Goal: Task Accomplishment & Management: Manage account settings

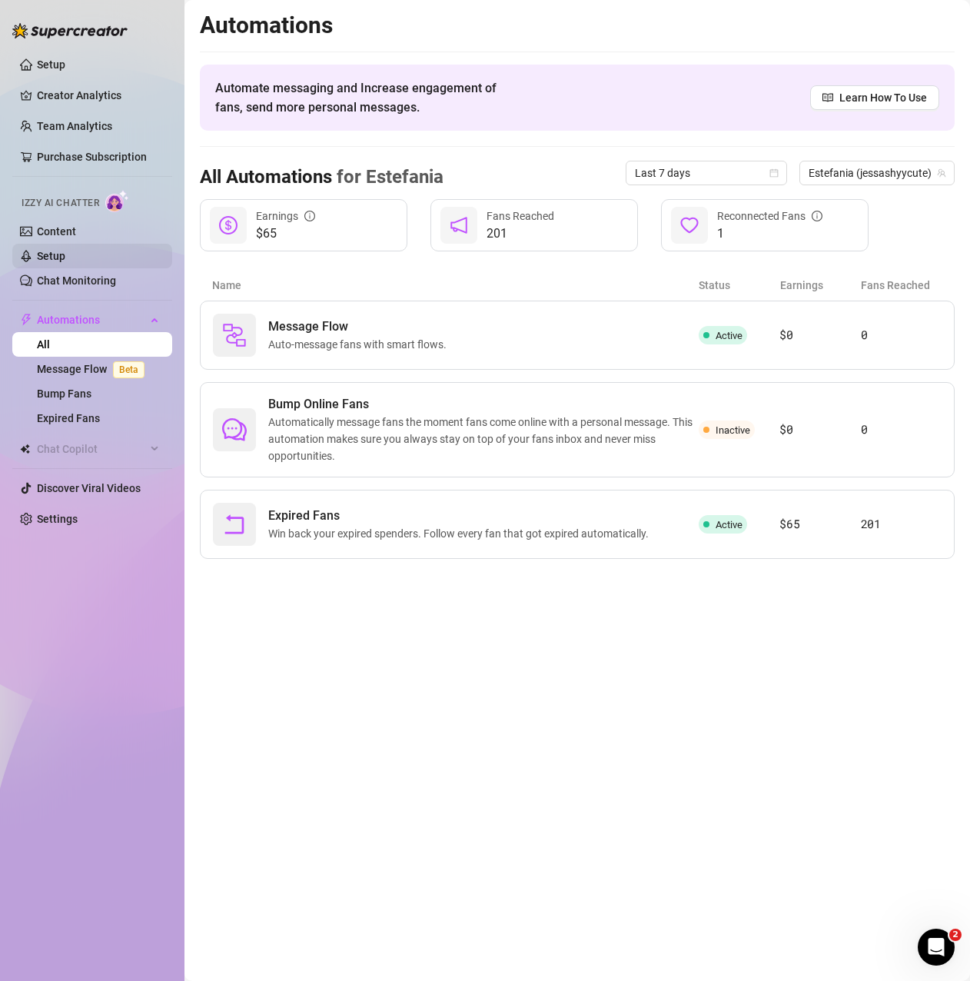
click at [53, 253] on link "Setup" at bounding box center [51, 256] width 28 height 12
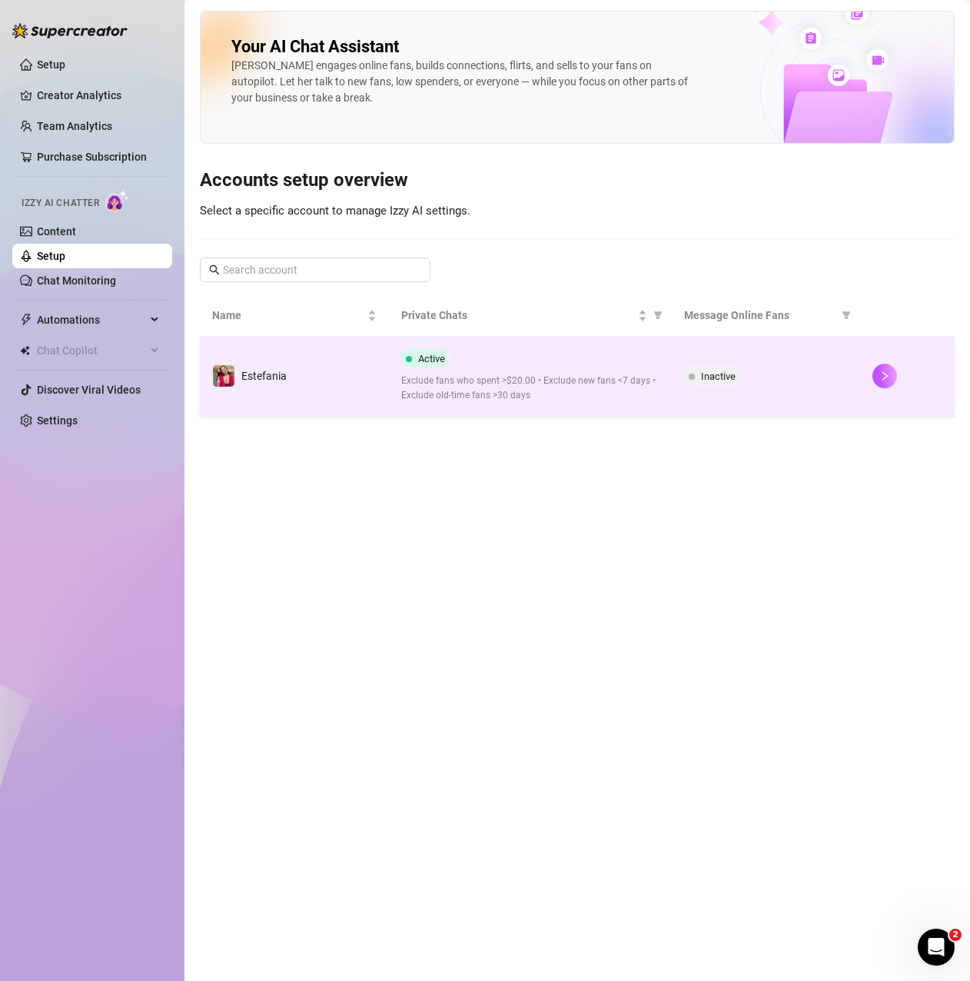
click at [563, 367] on div "Active Exclude fans who spent >$20.00 • Exclude new fans <7 days • Exclude old-…" at bounding box center [530, 376] width 258 height 54
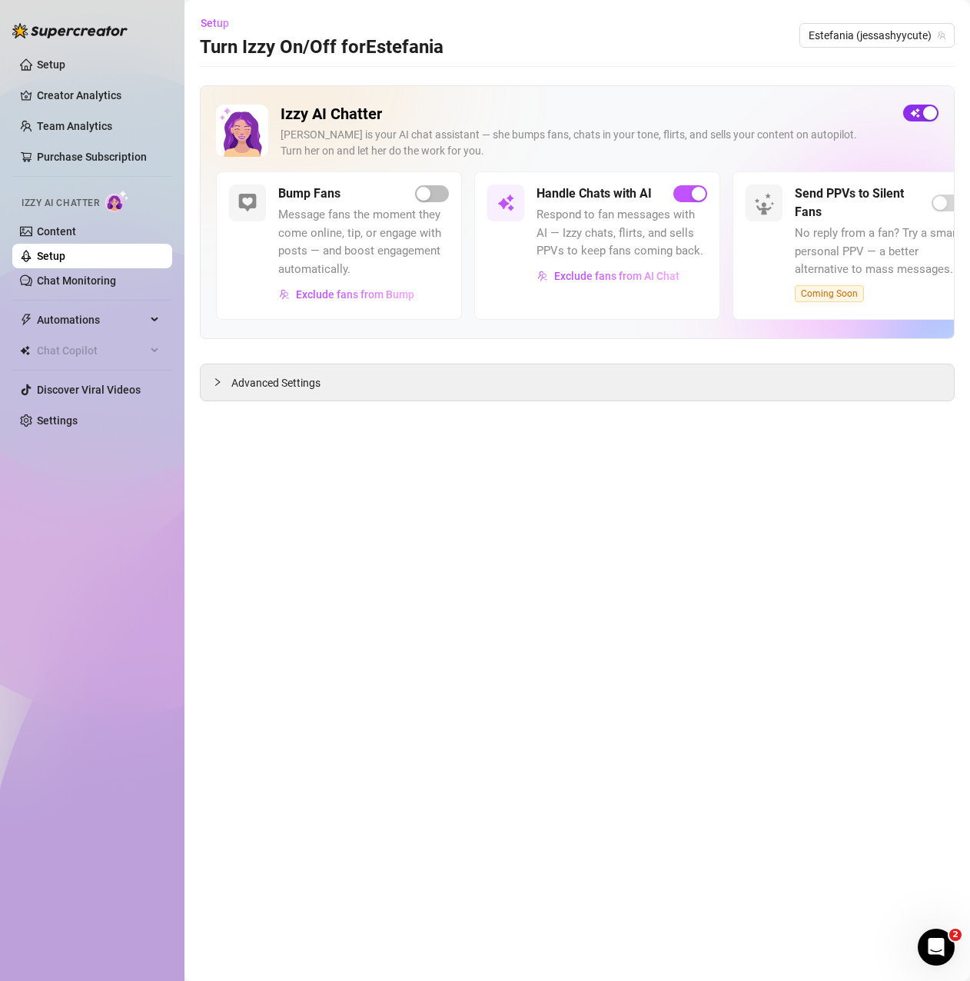
click at [914, 113] on span "button" at bounding box center [920, 113] width 35 height 17
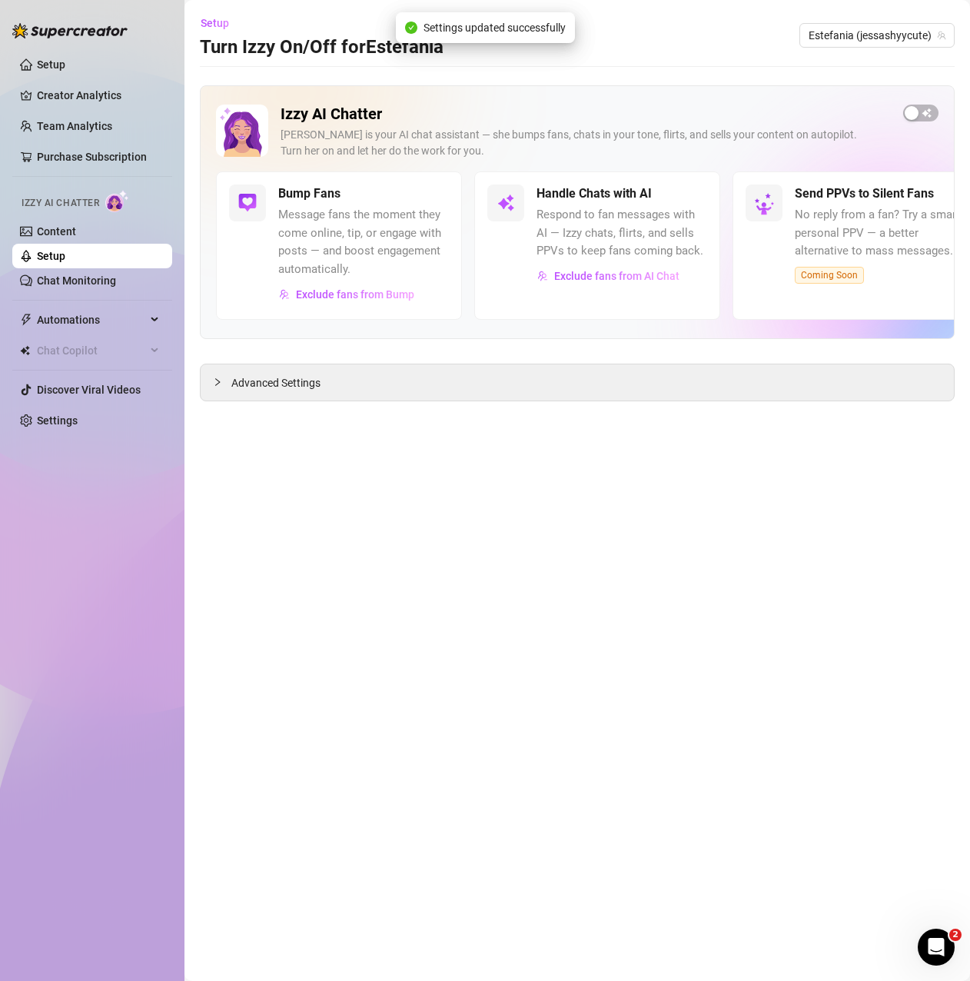
click at [65, 262] on link "Setup" at bounding box center [51, 256] width 28 height 12
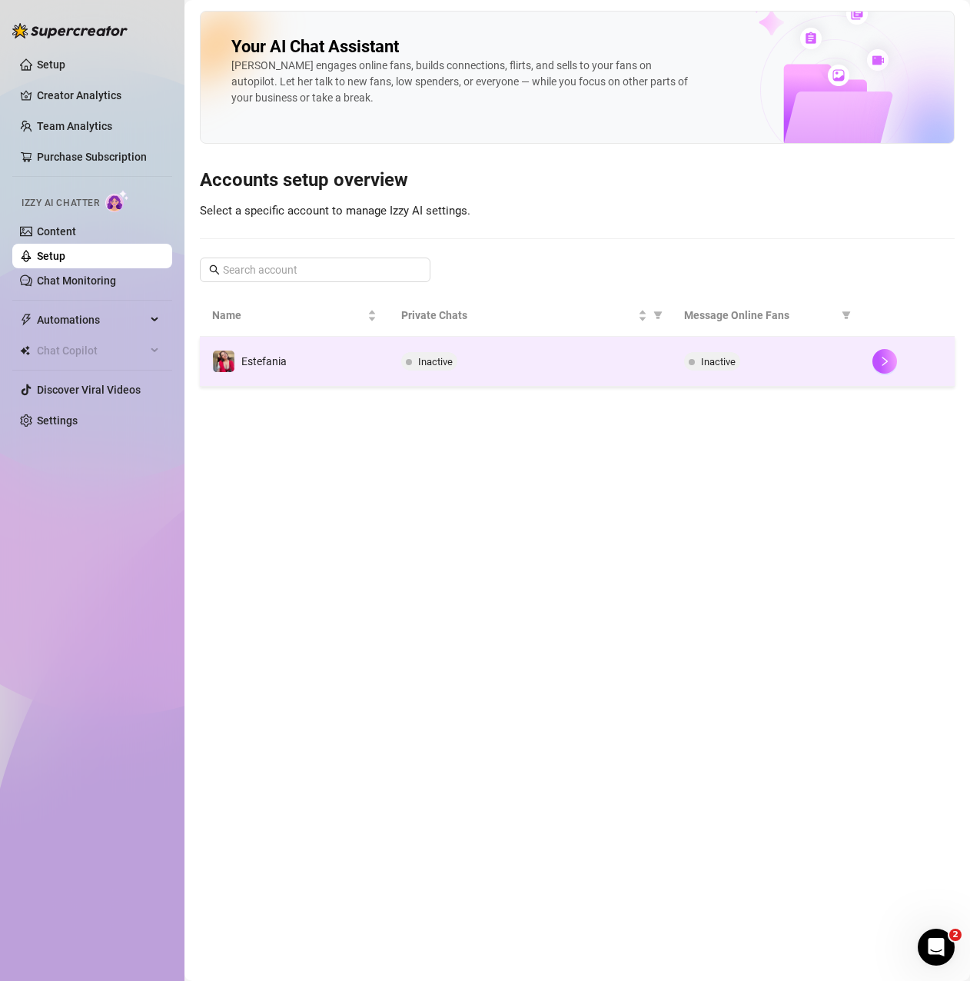
click at [716, 366] on span "Inactive" at bounding box center [718, 362] width 35 height 12
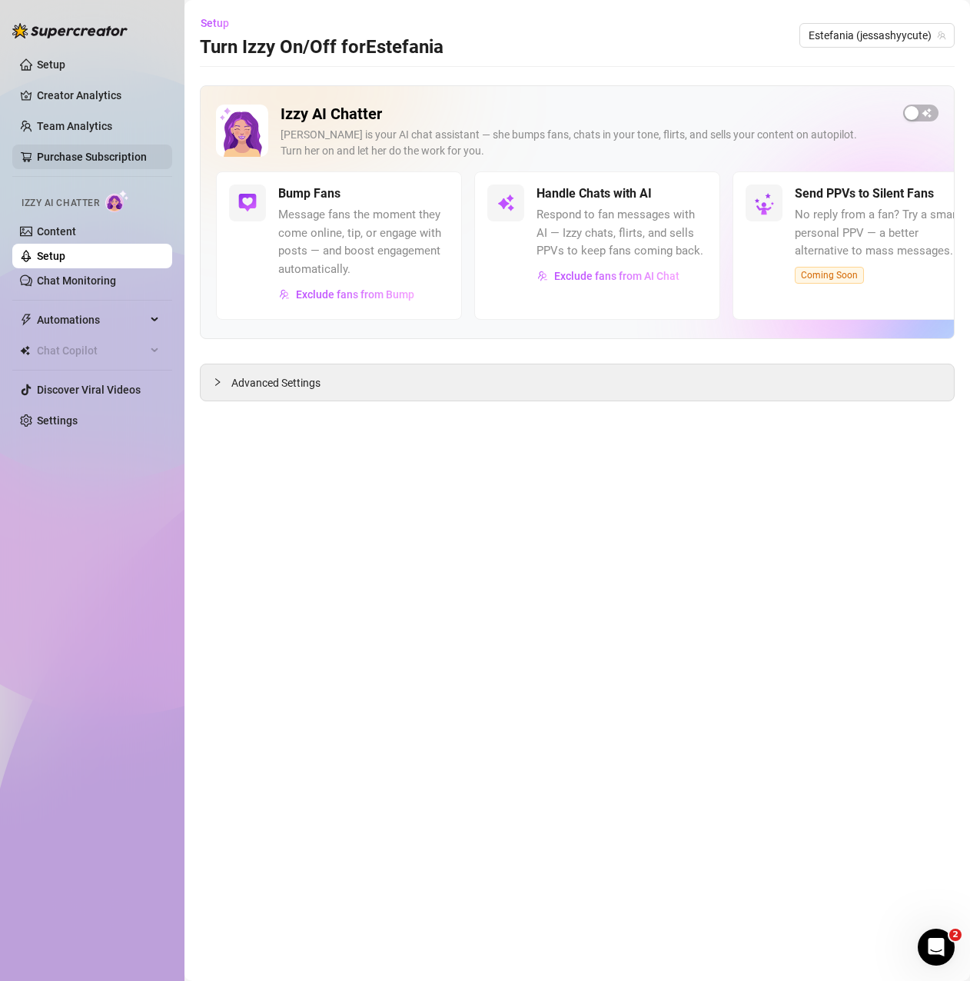
click at [82, 151] on link "Purchase Subscription" at bounding box center [92, 157] width 110 height 12
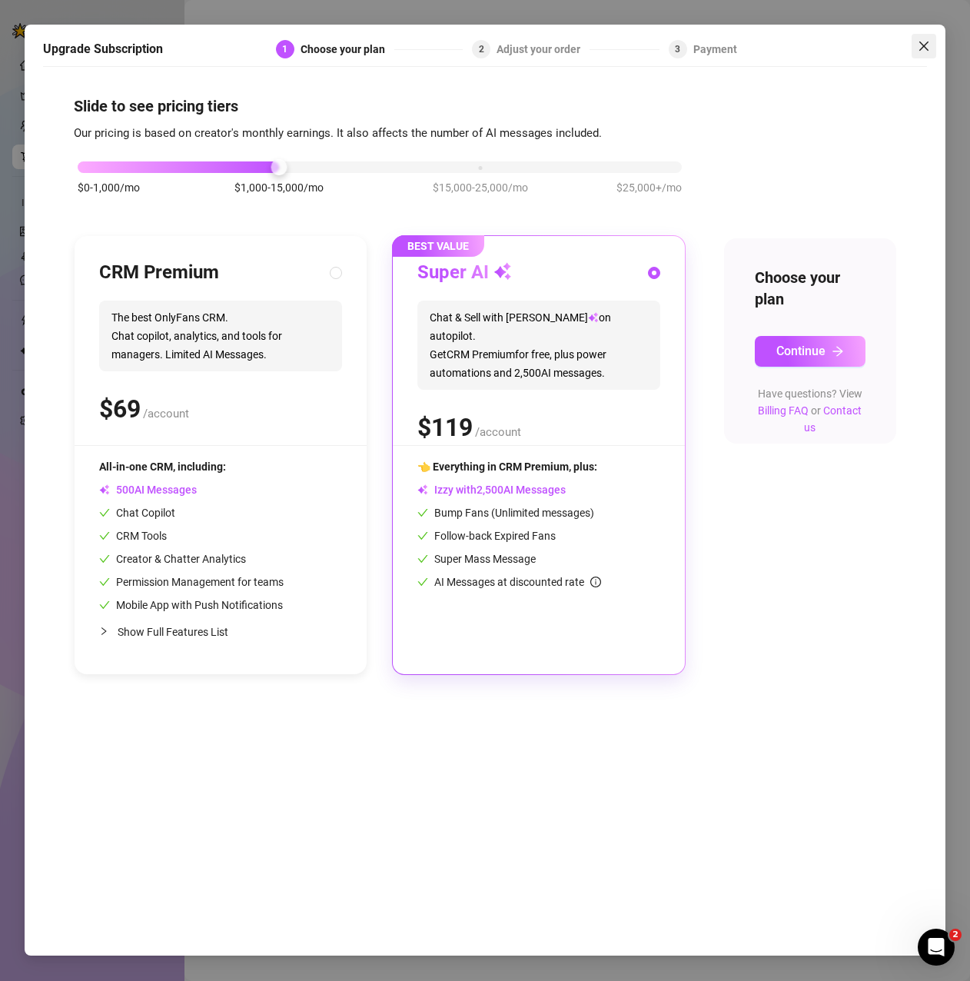
click at [930, 45] on icon "close" at bounding box center [924, 46] width 12 height 12
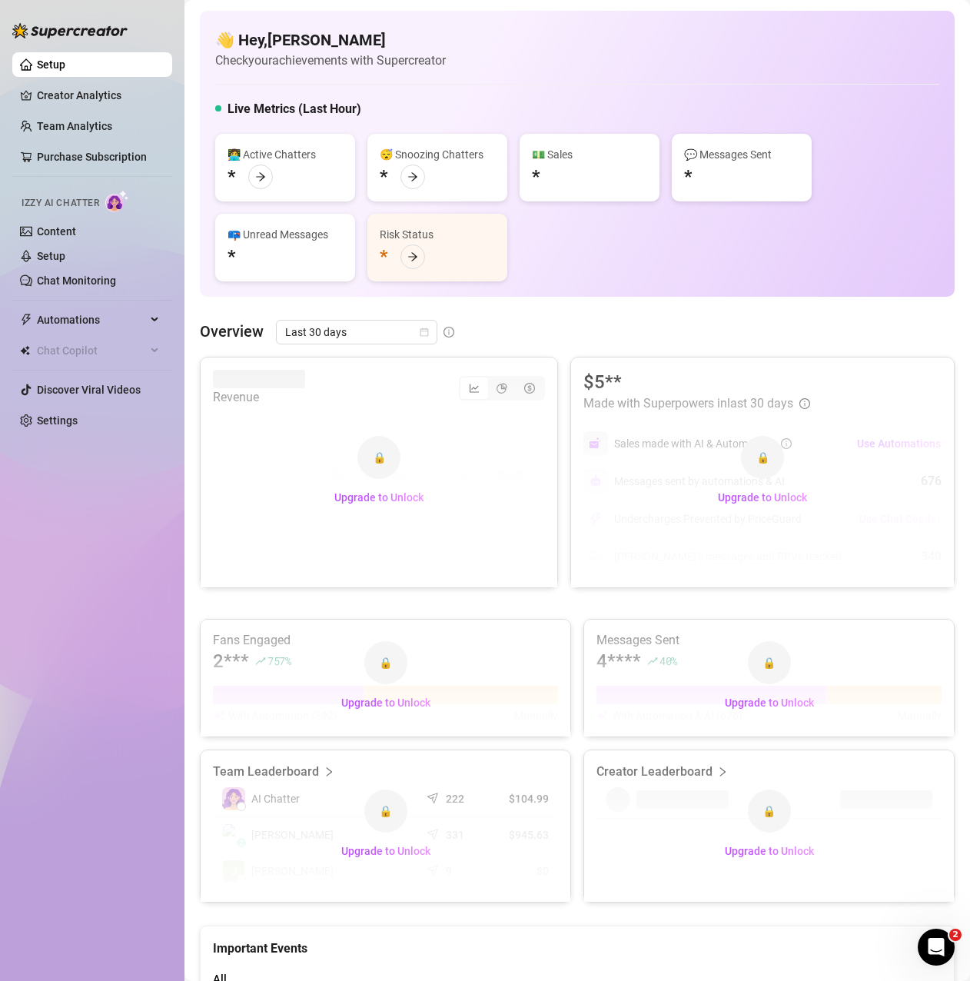
click at [65, 61] on link "Setup" at bounding box center [51, 64] width 28 height 12
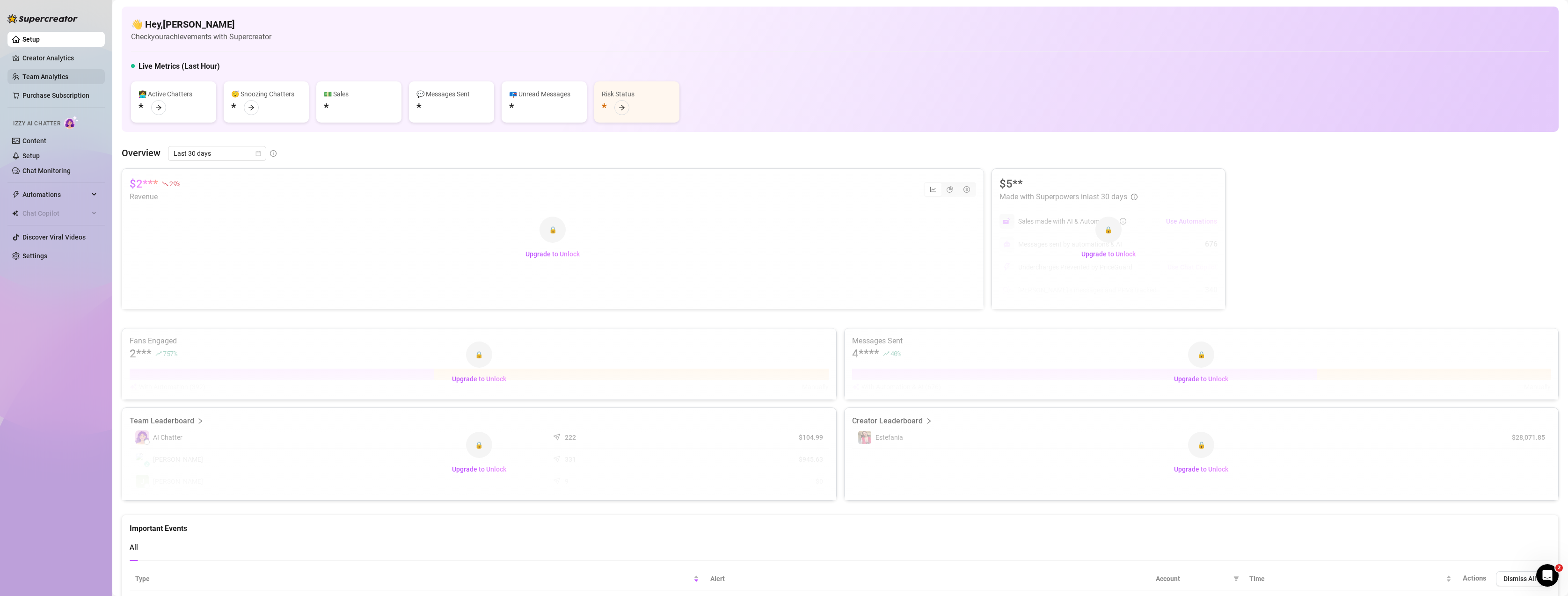
click at [32, 79] on link "Team Analytics" at bounding box center [45, 77] width 46 height 7
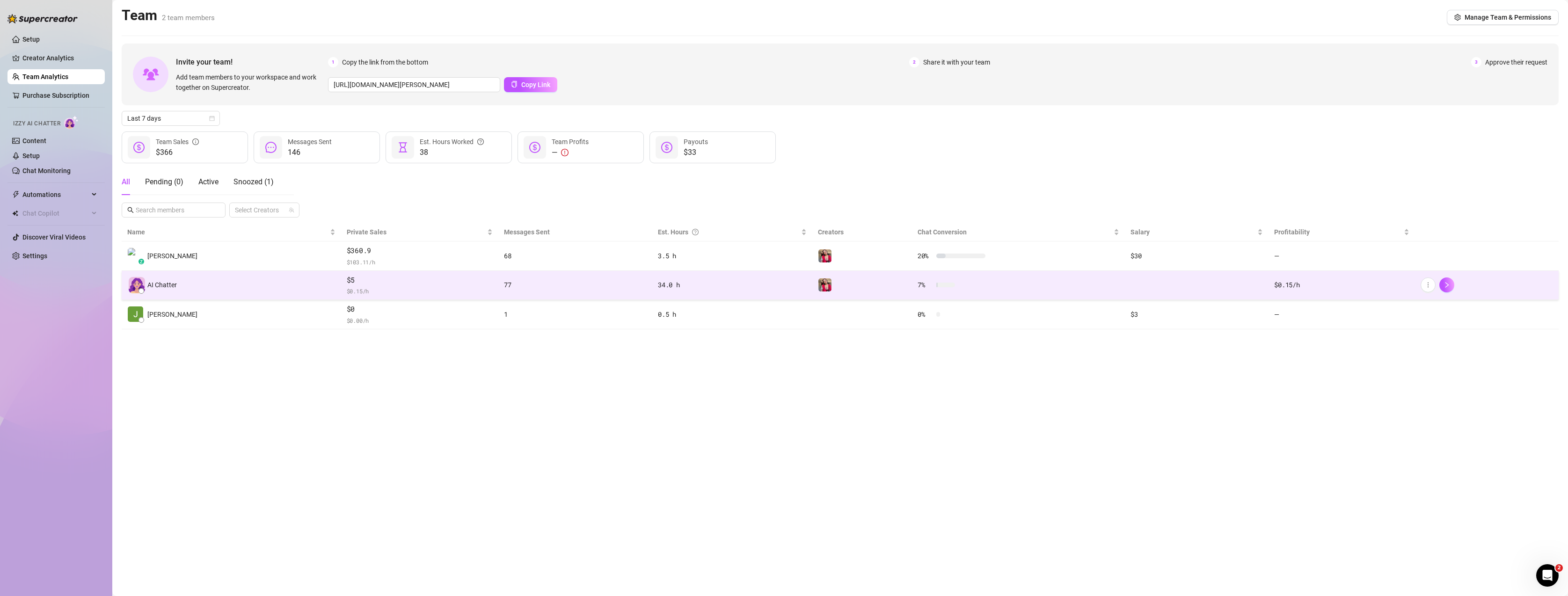
click at [379, 285] on span "$5" at bounding box center [420, 280] width 147 height 11
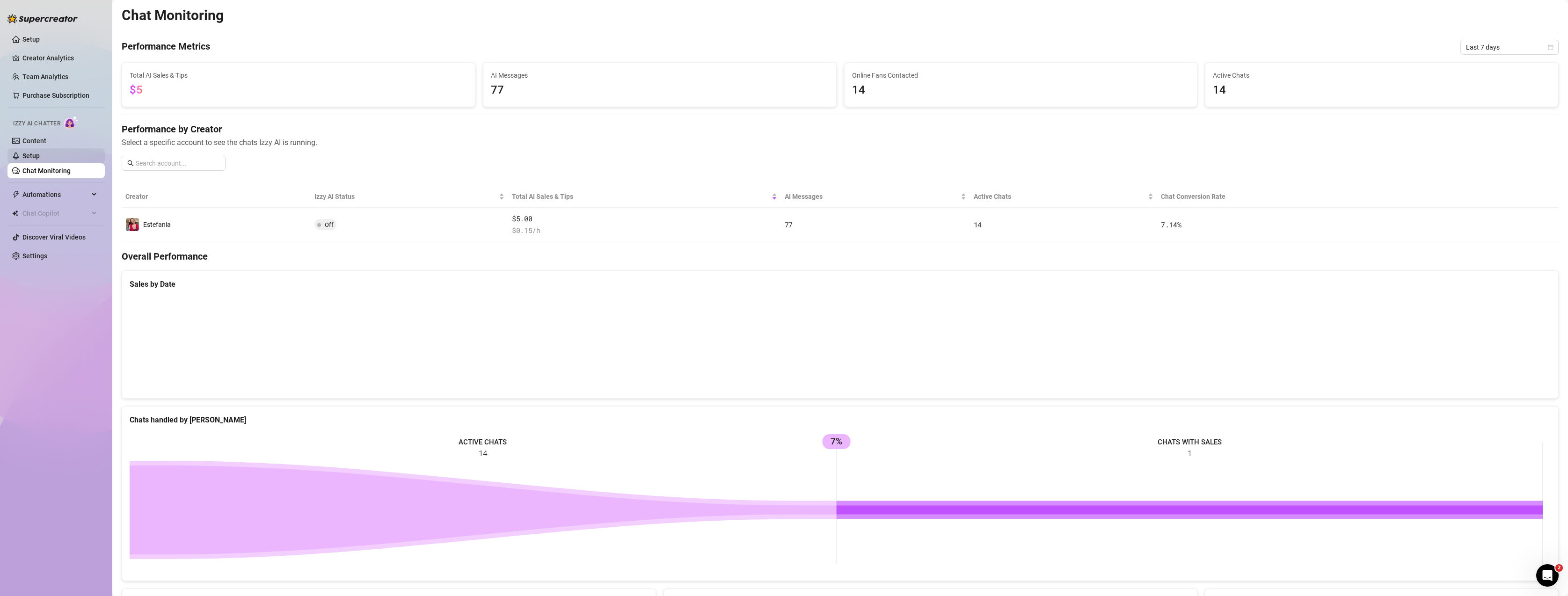
click at [40, 157] on link "Setup" at bounding box center [31, 156] width 17 height 7
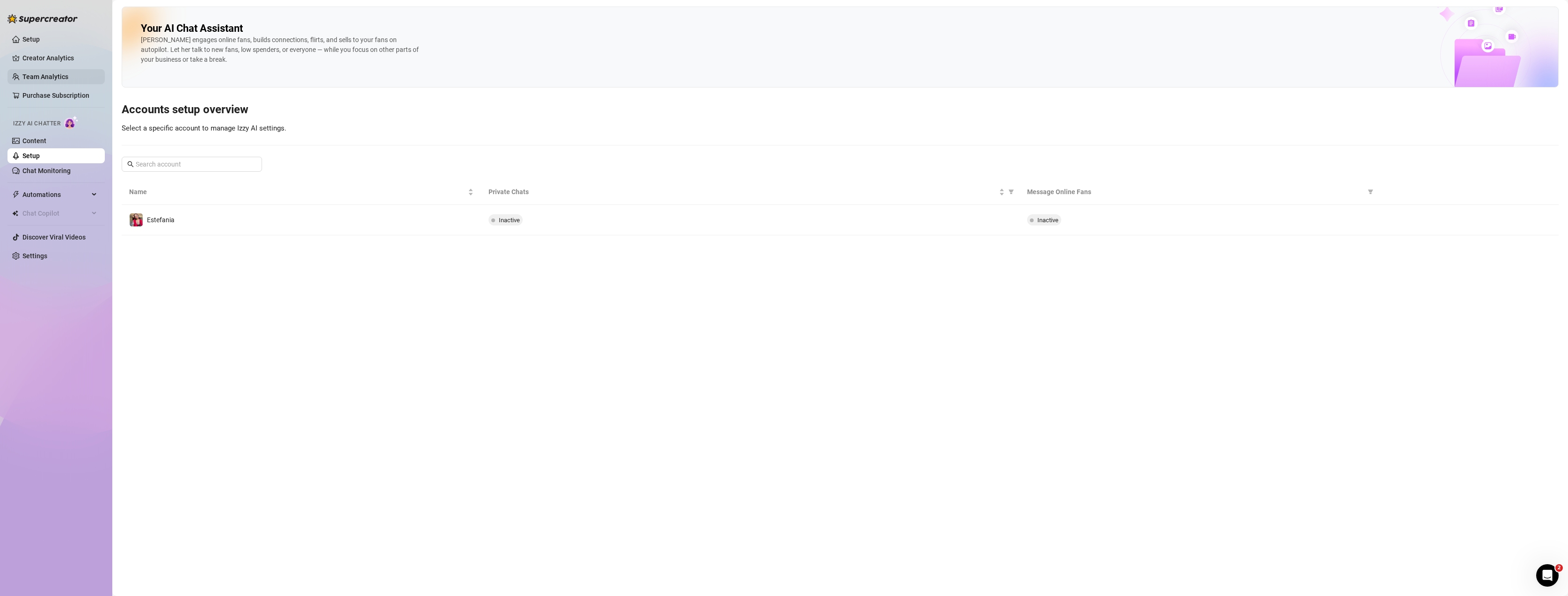
click at [57, 74] on link "Team Analytics" at bounding box center [45, 77] width 46 height 7
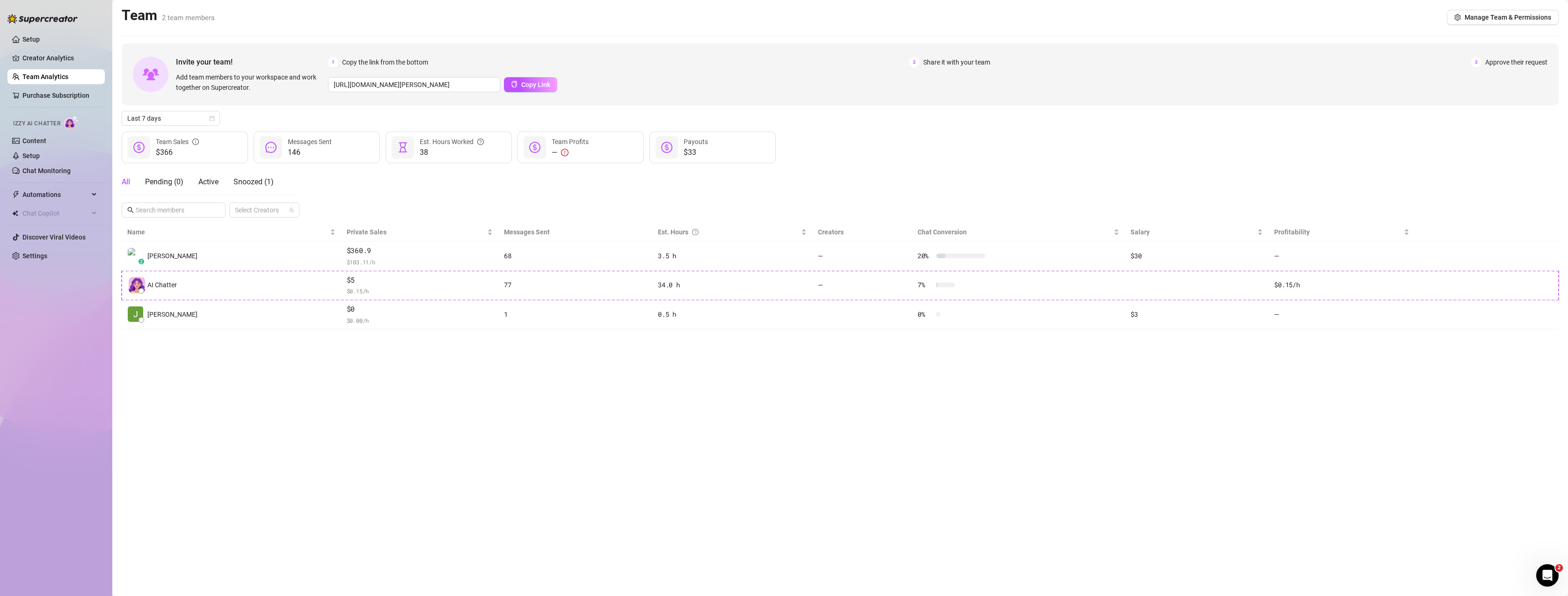
click at [57, 74] on link "Team Analytics" at bounding box center [45, 77] width 46 height 7
click at [58, 58] on link "Creator Analytics" at bounding box center [60, 58] width 75 height 15
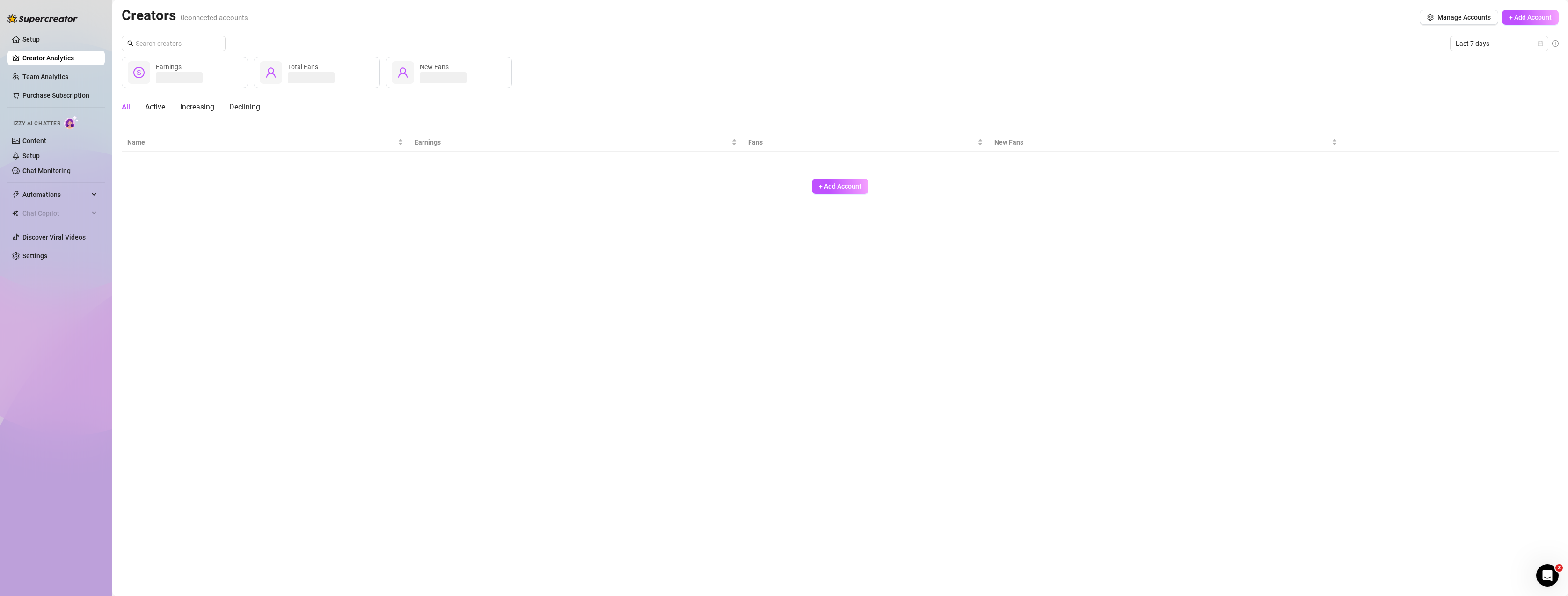
click at [58, 58] on link "Creator Analytics" at bounding box center [60, 58] width 75 height 15
click at [47, 254] on link "Settings" at bounding box center [35, 256] width 25 height 7
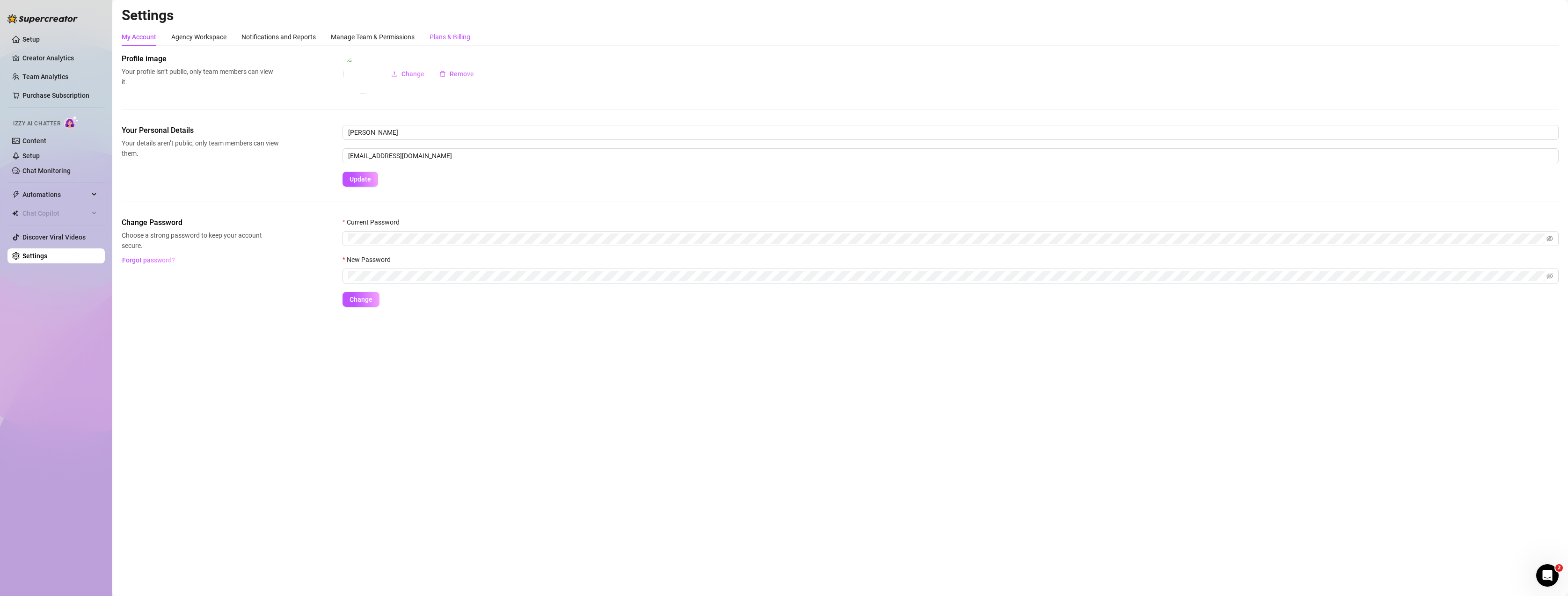
click at [457, 35] on div "Plans & Billing" at bounding box center [450, 37] width 41 height 10
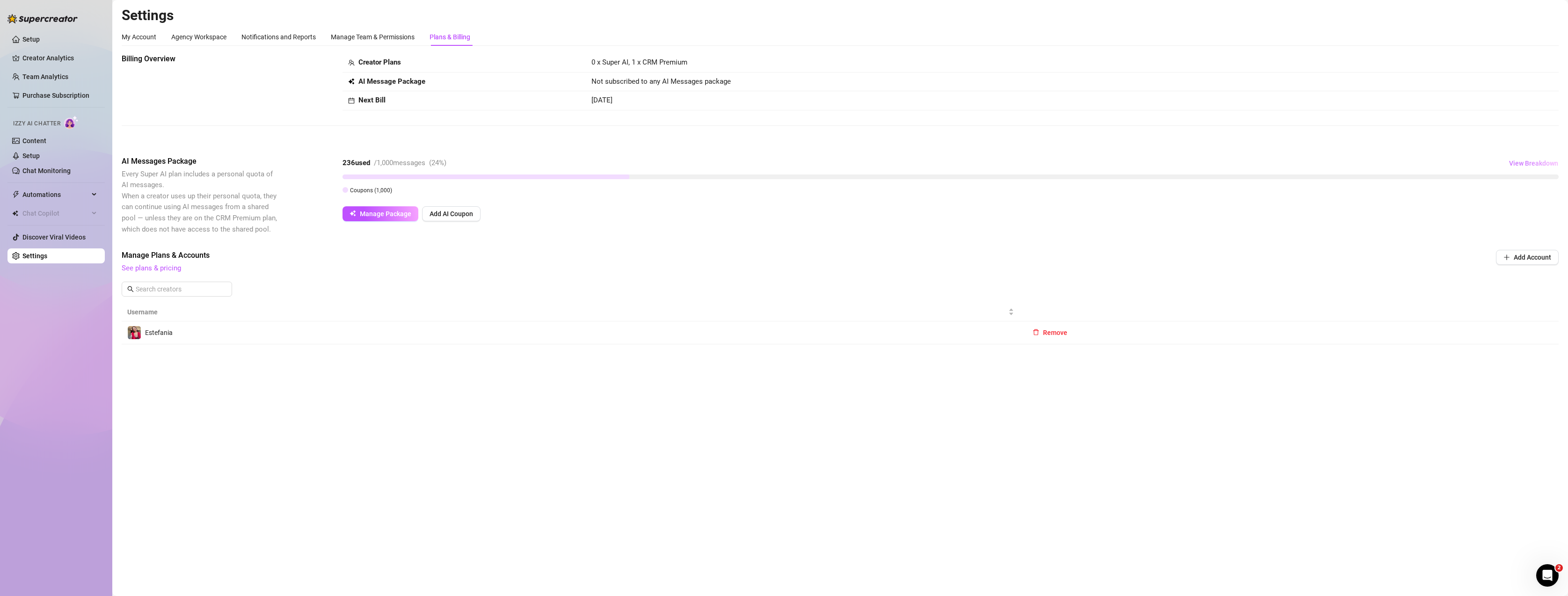
click at [590, 160] on span "View Breakdown" at bounding box center [1533, 163] width 49 height 7
click at [590, 256] on span "Manage Plans & Accounts" at bounding box center [777, 255] width 1311 height 11
click at [74, 195] on span "Automations" at bounding box center [55, 194] width 66 height 15
